Goal: Task Accomplishment & Management: Use online tool/utility

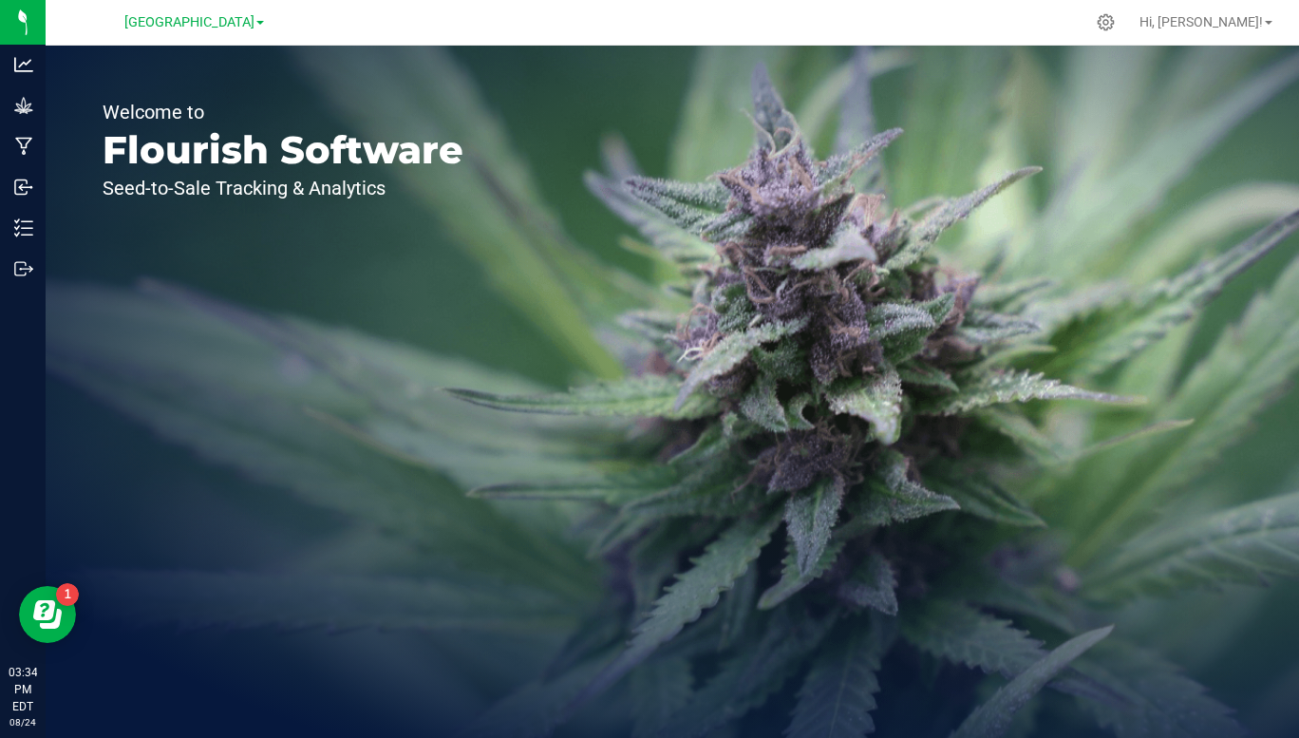
click at [254, 22] on span "[GEOGRAPHIC_DATA]" at bounding box center [189, 22] width 130 height 16
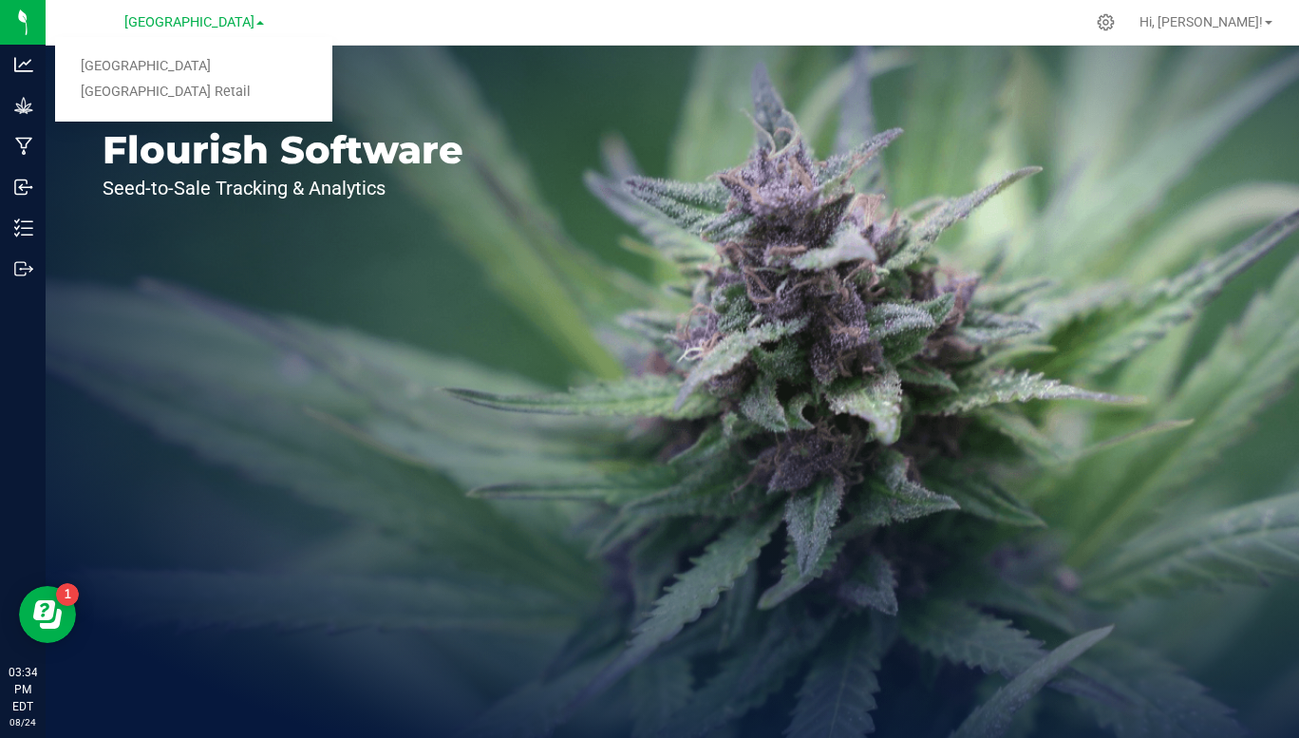
click at [199, 95] on link "[GEOGRAPHIC_DATA] Retail" at bounding box center [193, 93] width 277 height 26
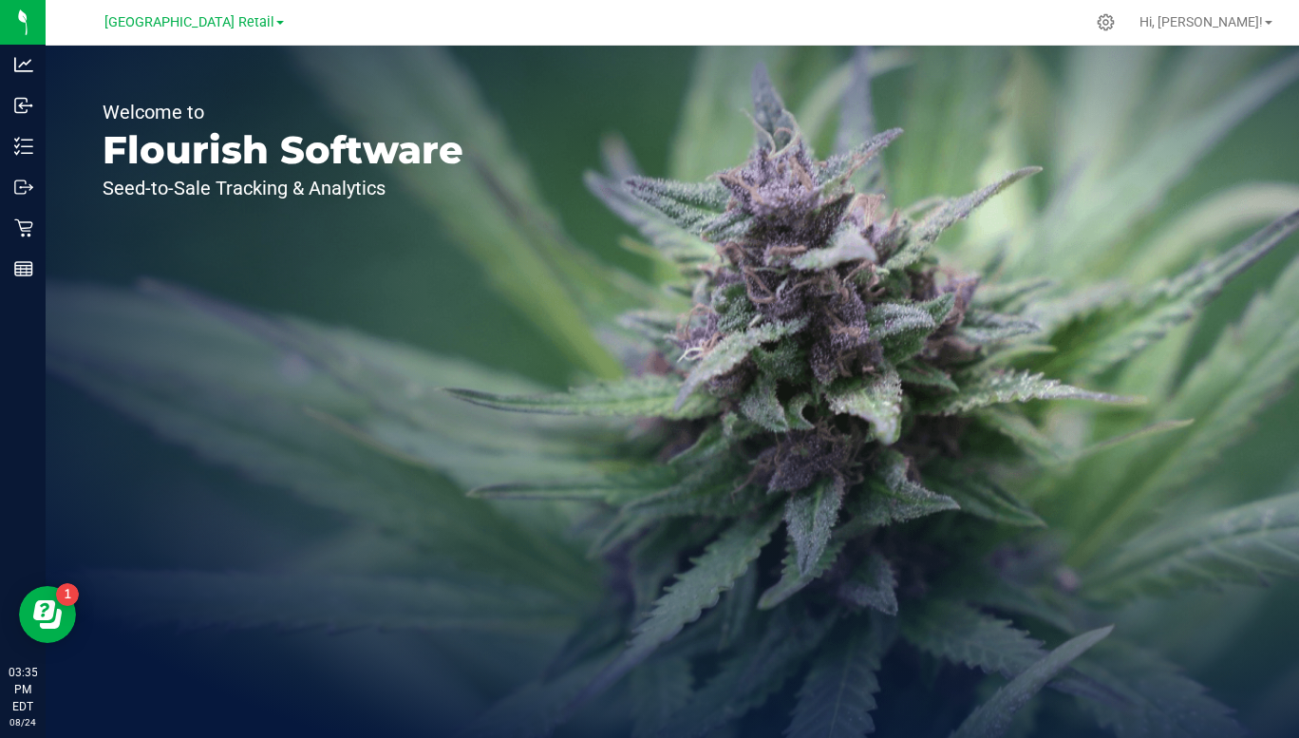
click at [31, 20] on div at bounding box center [23, 23] width 46 height 46
click at [0, 0] on p "Reports" at bounding box center [0, 0] width 0 height 0
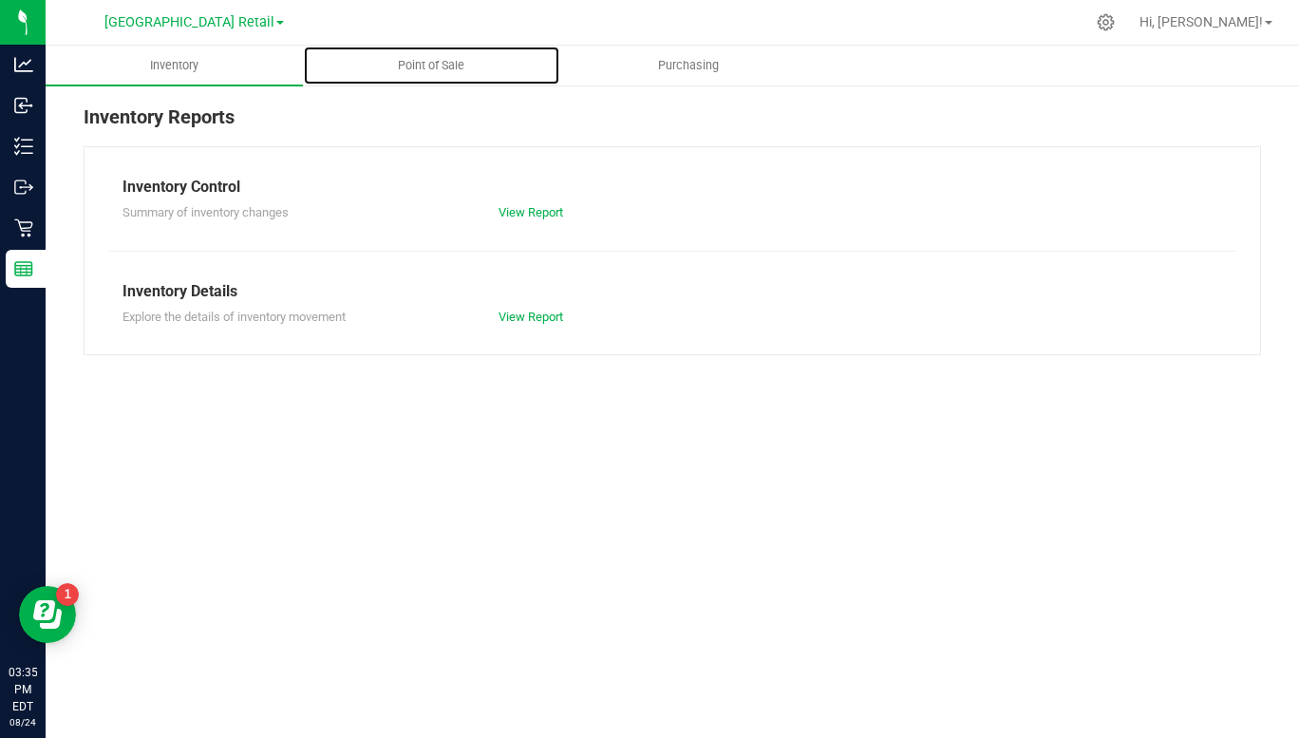
click at [436, 61] on span "Point of Sale" at bounding box center [431, 65] width 118 height 17
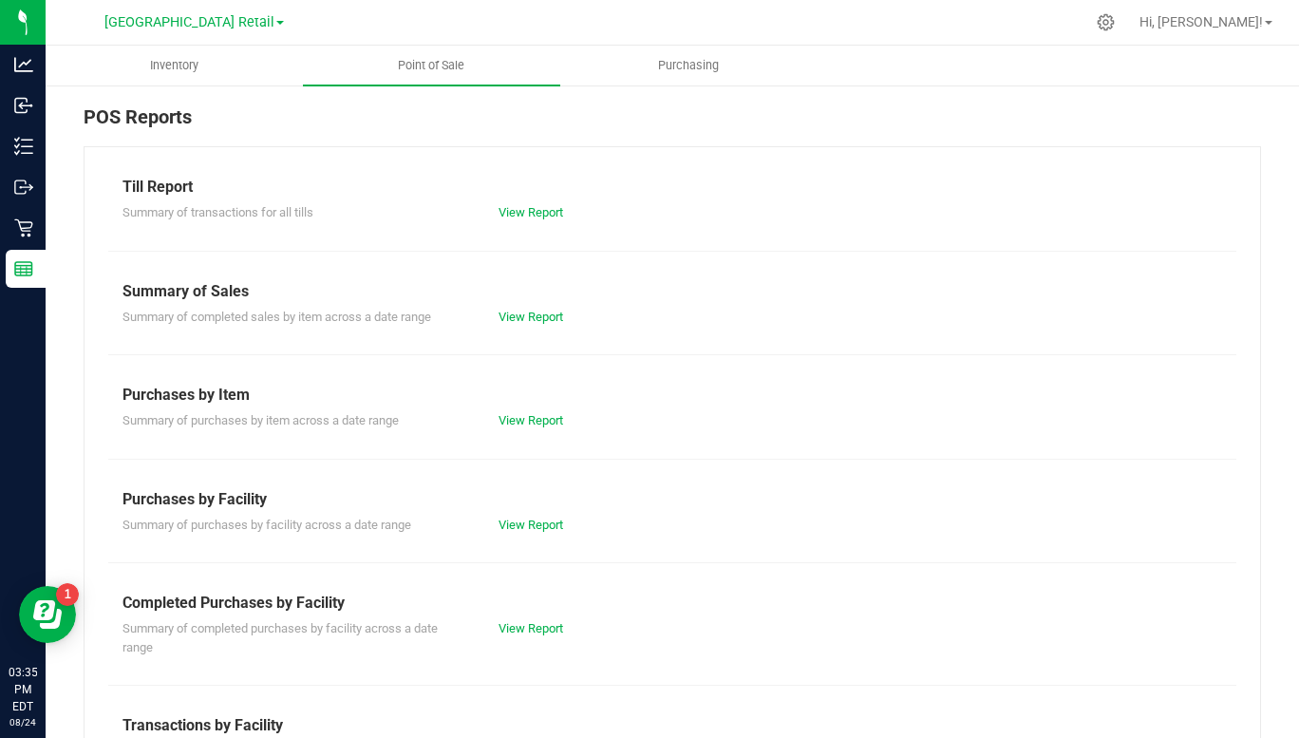
click at [277, 219] on div "Summary of transactions for all tills" at bounding box center [296, 212] width 376 height 19
click at [168, 182] on div "Till Report" at bounding box center [671, 187] width 1099 height 23
click at [187, 196] on div "Till Report" at bounding box center [671, 187] width 1099 height 23
click at [535, 210] on link "View Report" at bounding box center [530, 212] width 65 height 14
